Goal: Transaction & Acquisition: Download file/media

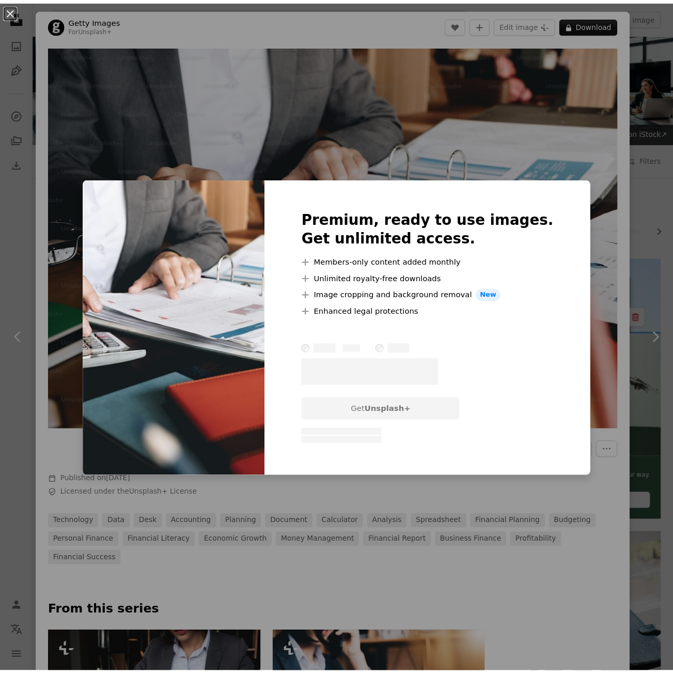
scroll to position [517, 0]
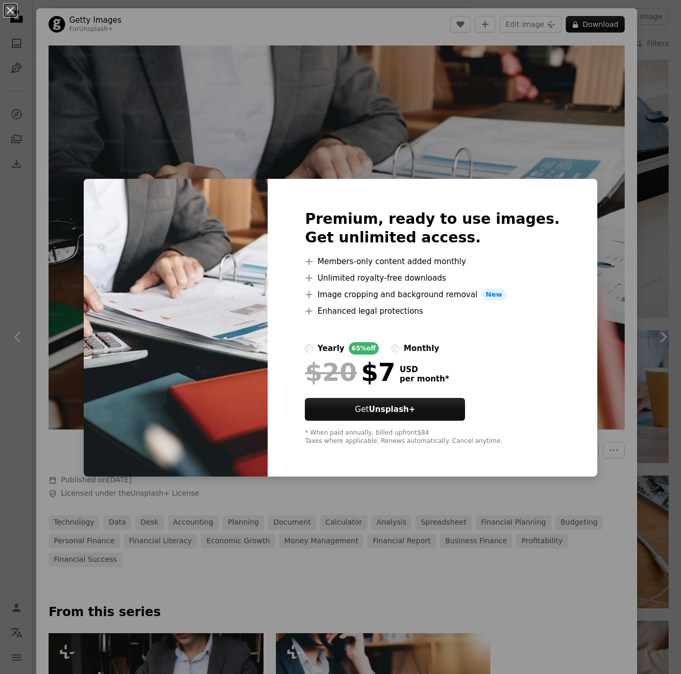
click at [638, 90] on div "An X shape Premium, ready to use images. Get unlimited access. A plus sign Memb…" at bounding box center [340, 337] width 681 height 674
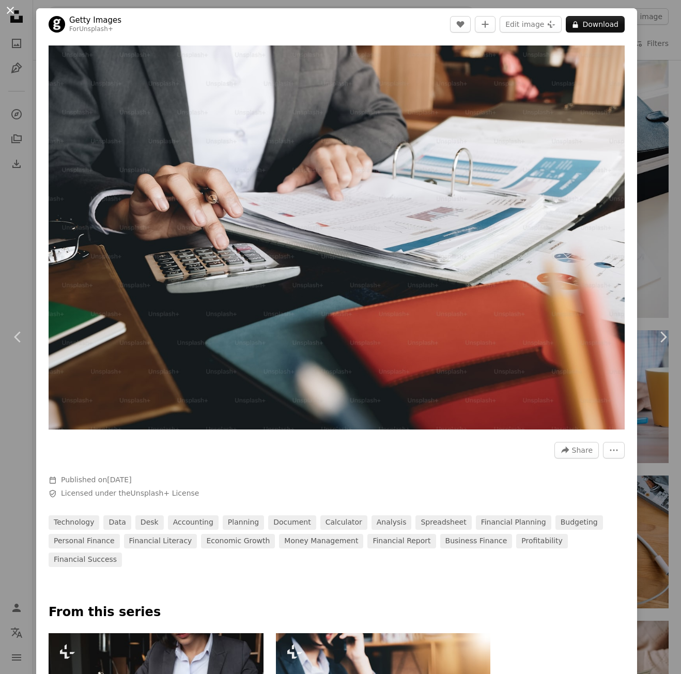
click at [17, 10] on button "An X shape" at bounding box center [10, 10] width 12 height 12
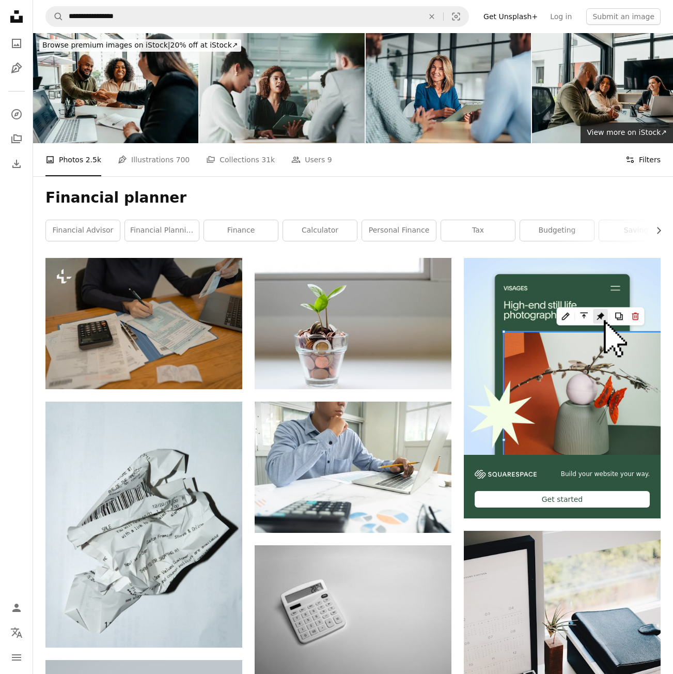
click at [651, 156] on button "Filters Filters" at bounding box center [643, 159] width 35 height 33
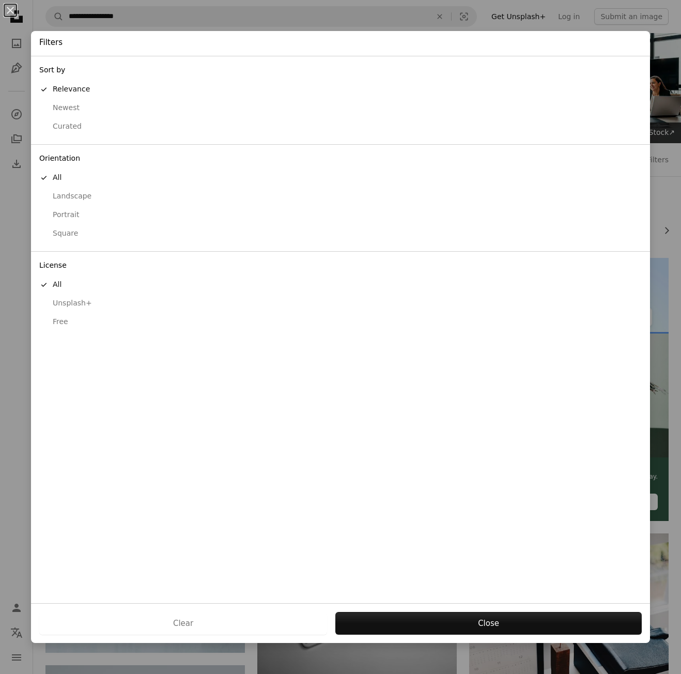
click at [66, 320] on div "Free" at bounding box center [340, 322] width 602 height 10
click at [416, 618] on button "Apply" at bounding box center [488, 623] width 307 height 23
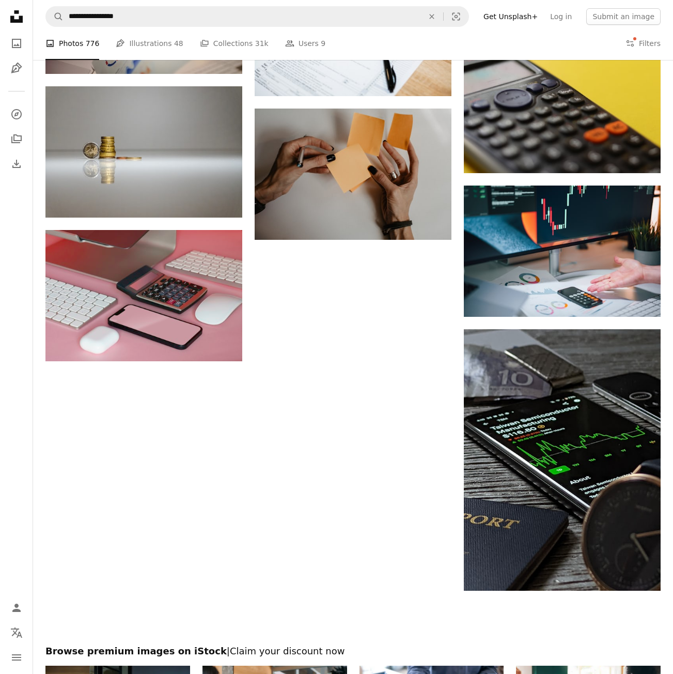
scroll to position [1343, 0]
